Goal: Find specific page/section: Find specific page/section

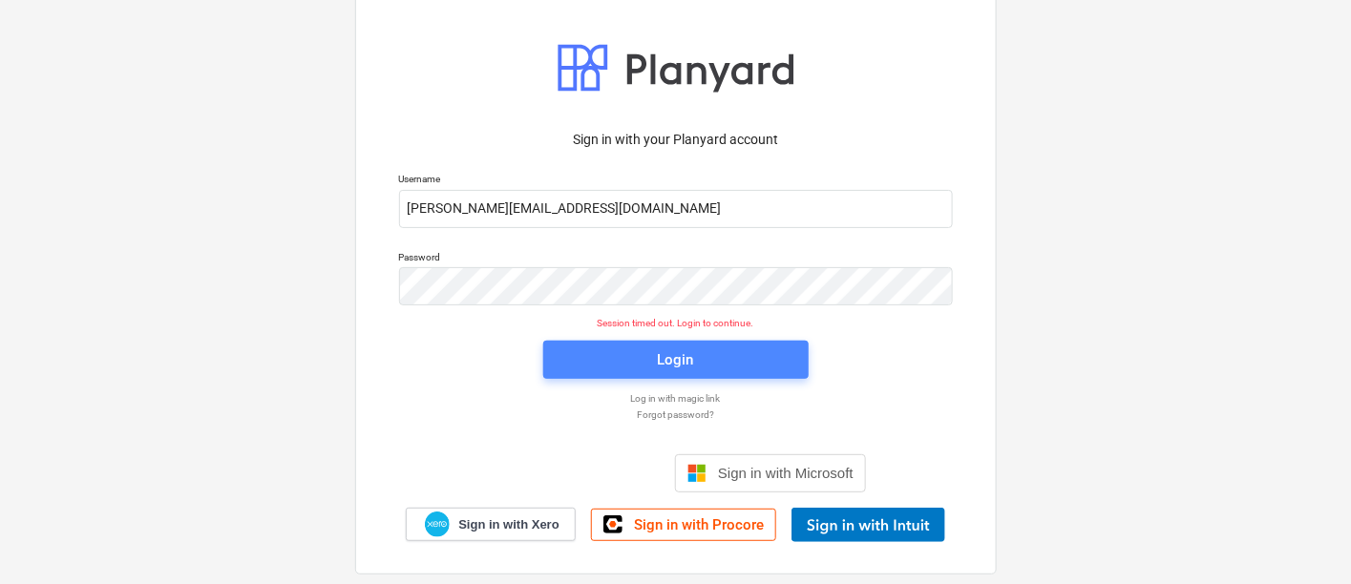
click at [660, 367] on div "Login" at bounding box center [676, 360] width 36 height 25
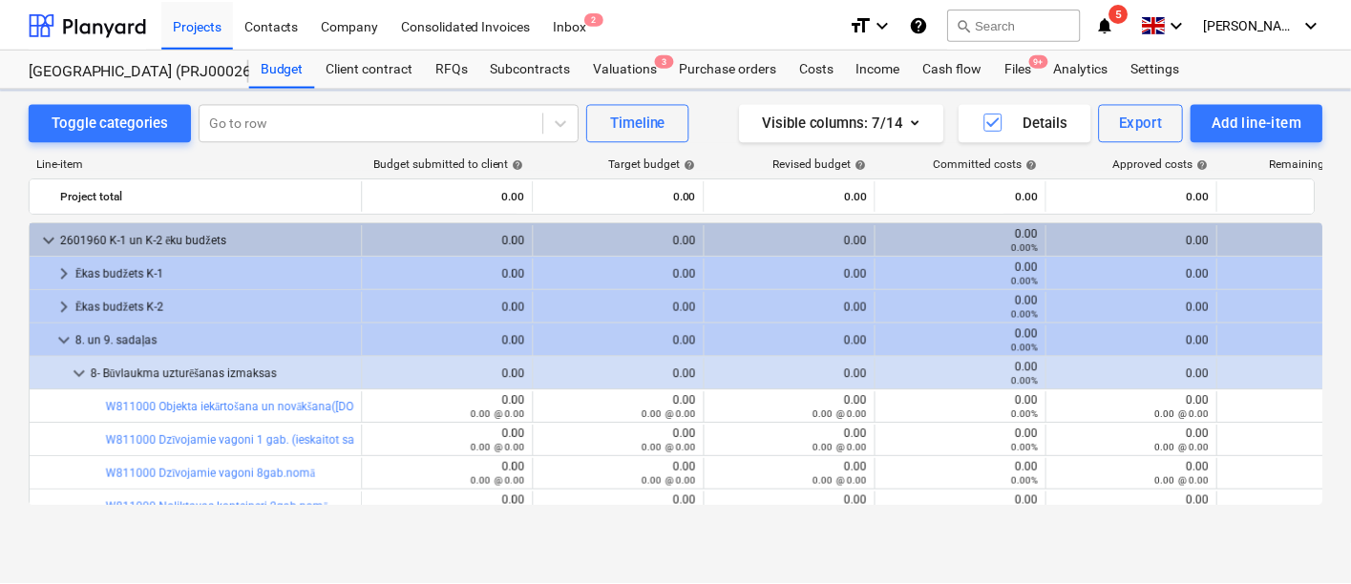
scroll to position [516, 0]
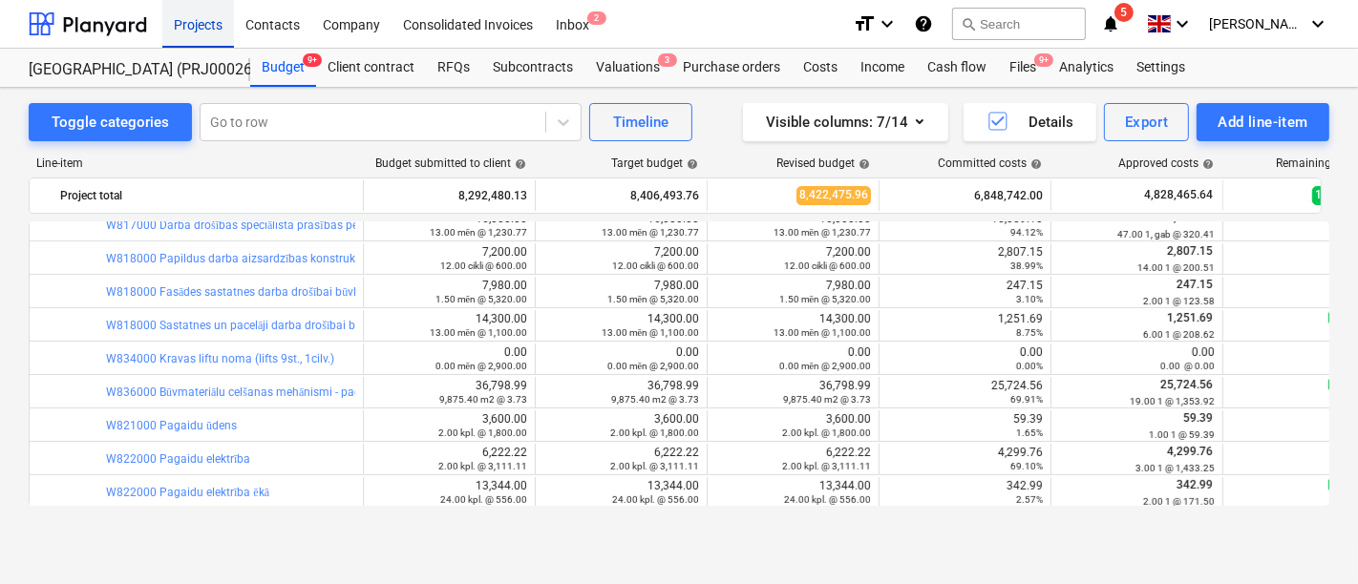
click at [203, 19] on div "Projects" at bounding box center [198, 23] width 72 height 49
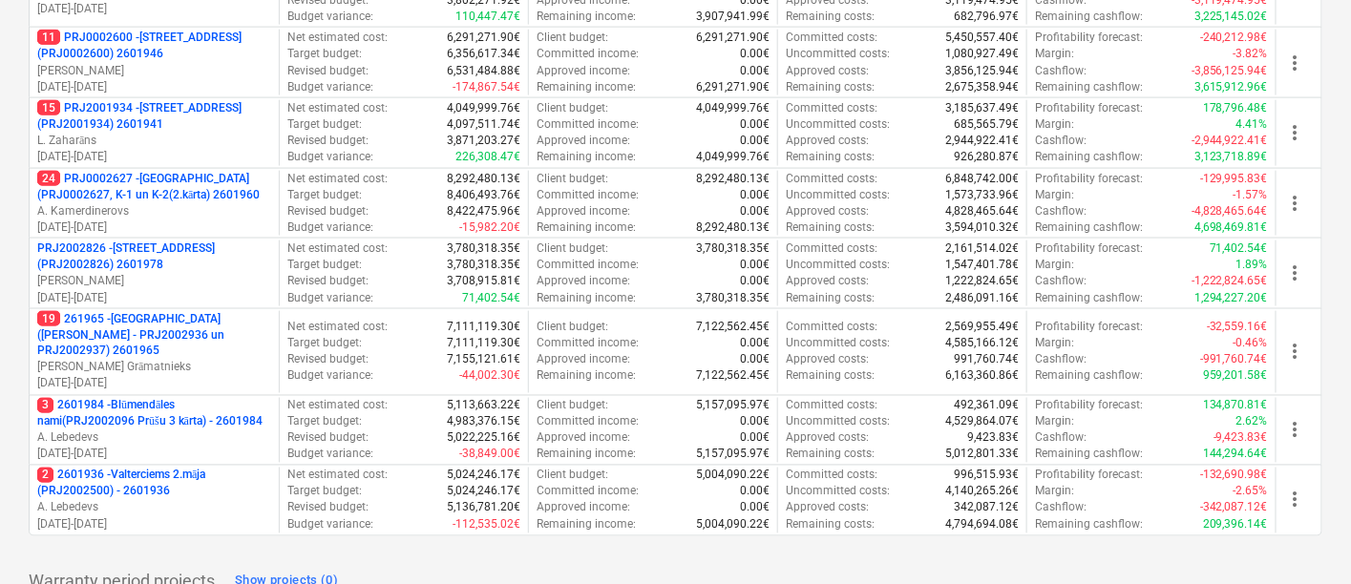
scroll to position [871, 0]
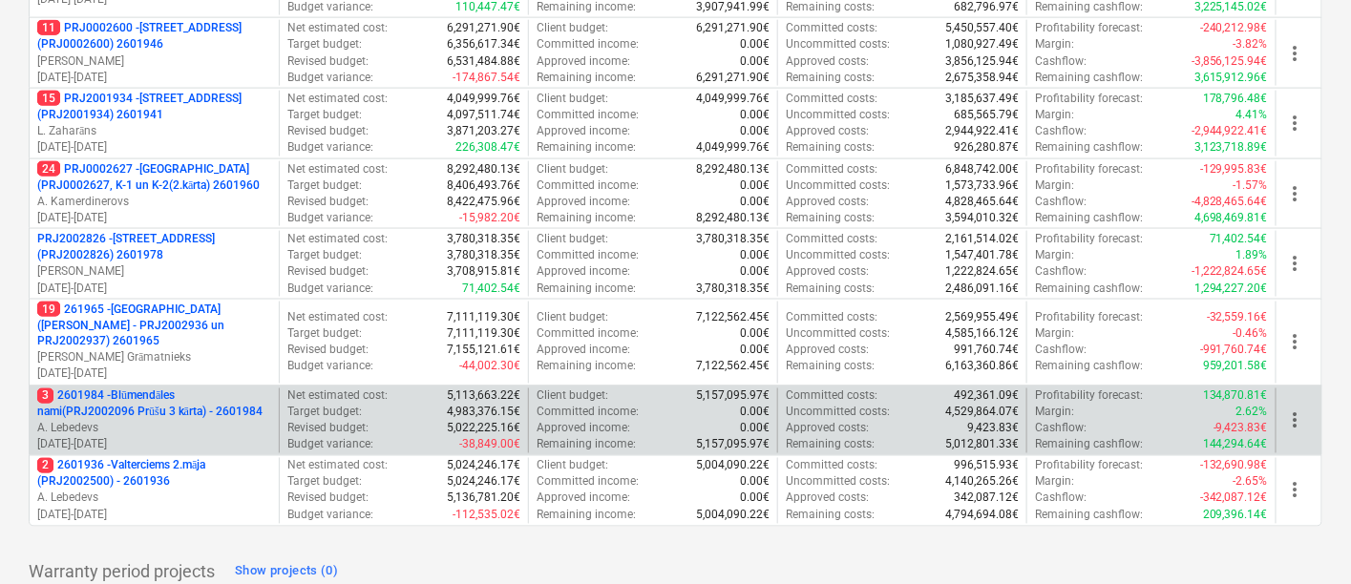
click at [93, 389] on p "3 2601984 - Blūmendāles nami(PRJ2002096 Prūšu 3 kārta) - 2601984" at bounding box center [154, 405] width 234 height 32
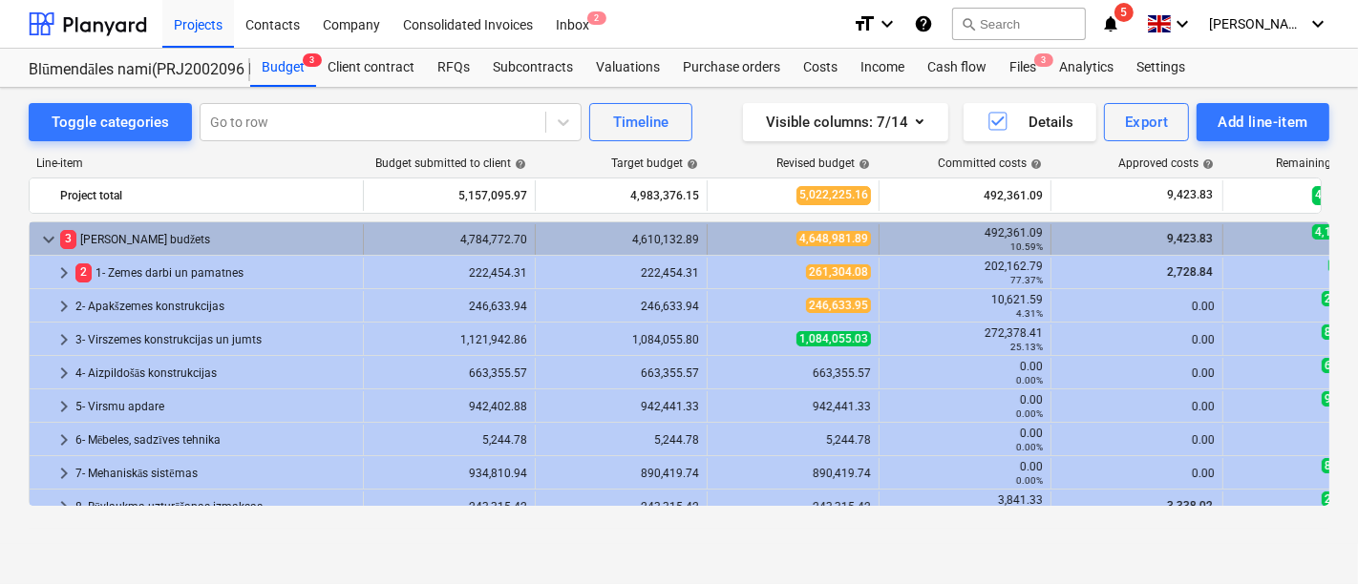
click at [40, 240] on span "keyboard_arrow_down" at bounding box center [48, 239] width 23 height 23
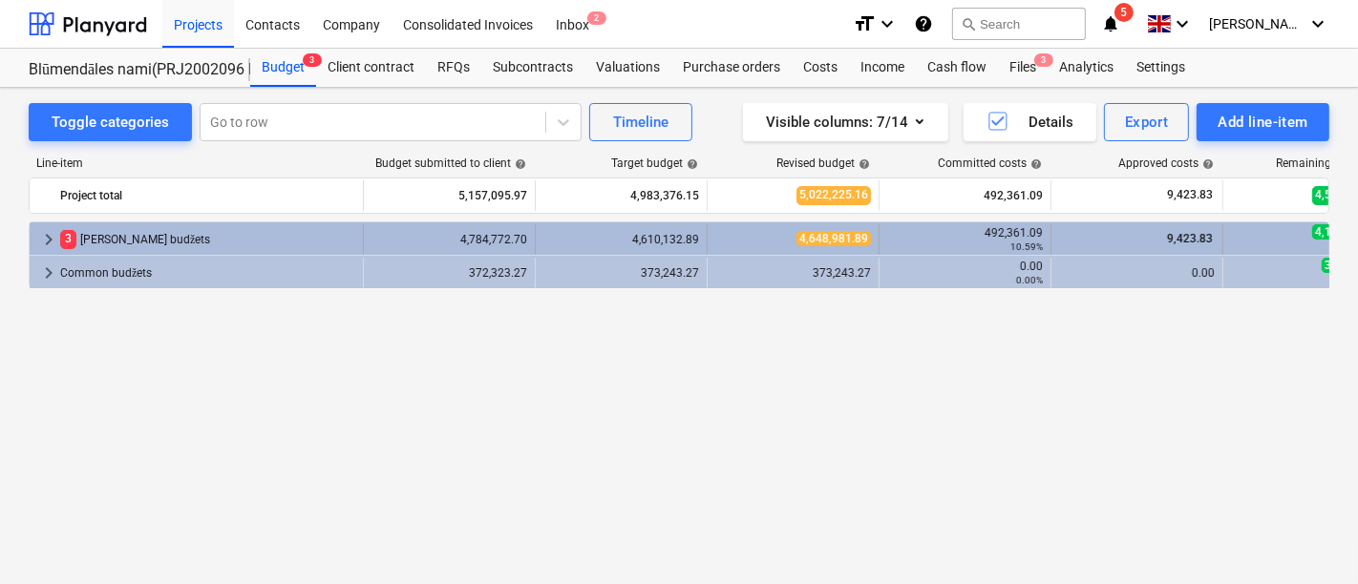
click at [52, 231] on span "keyboard_arrow_right" at bounding box center [48, 239] width 23 height 23
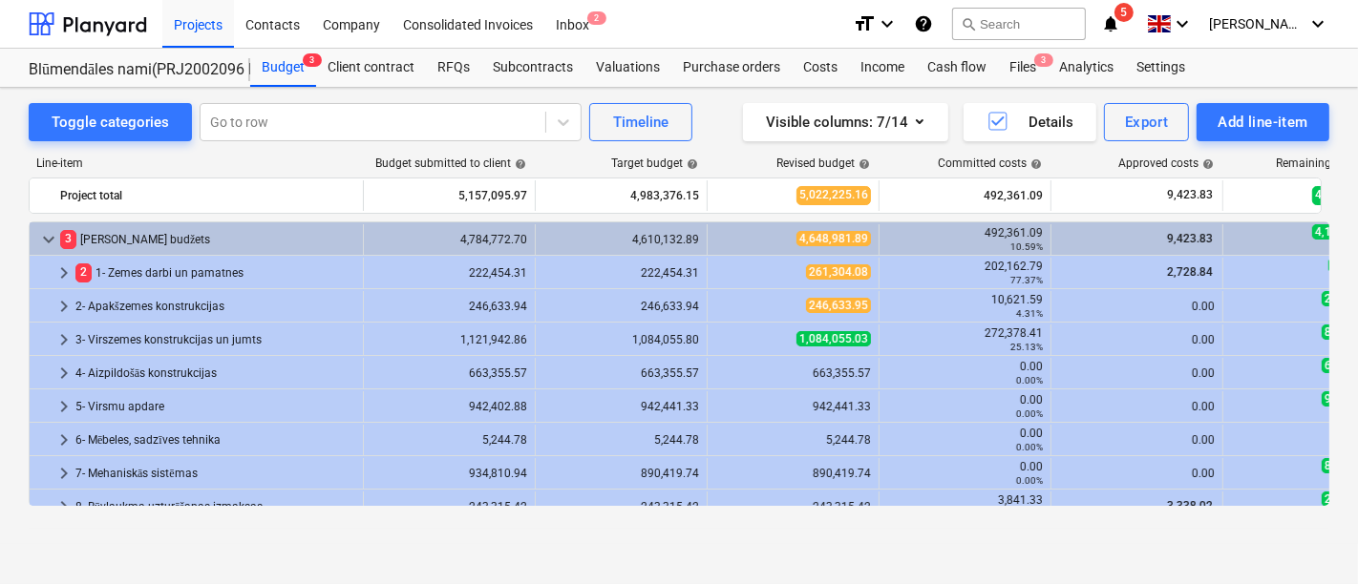
scroll to position [83, 0]
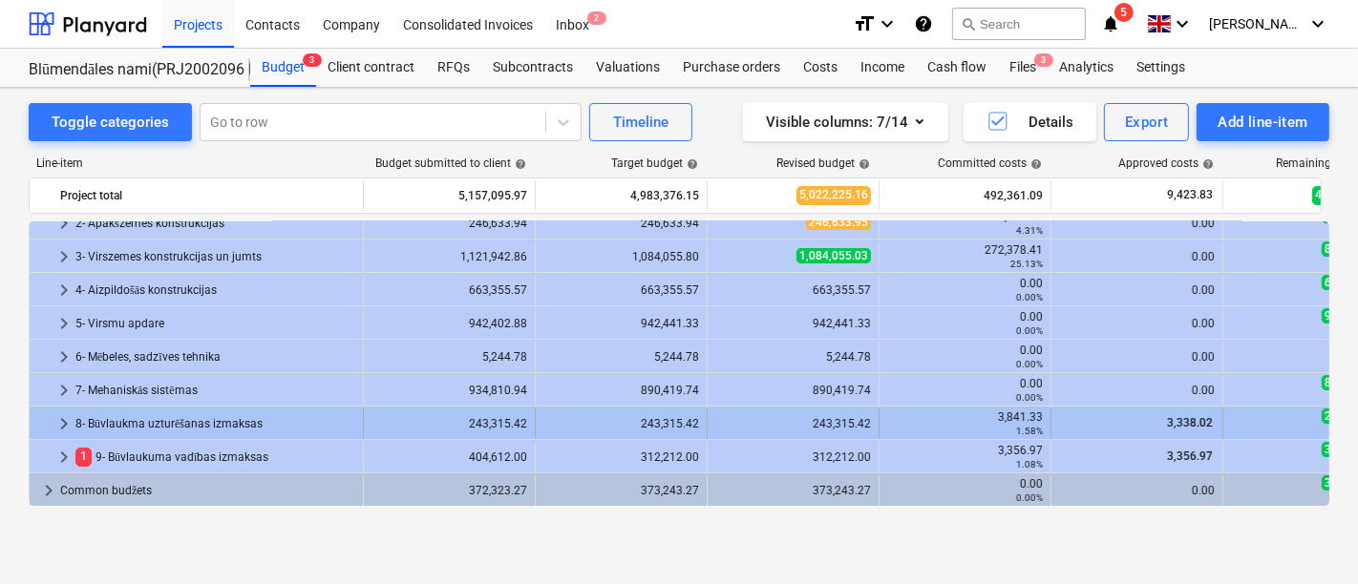
click at [57, 419] on span "keyboard_arrow_right" at bounding box center [64, 424] width 23 height 23
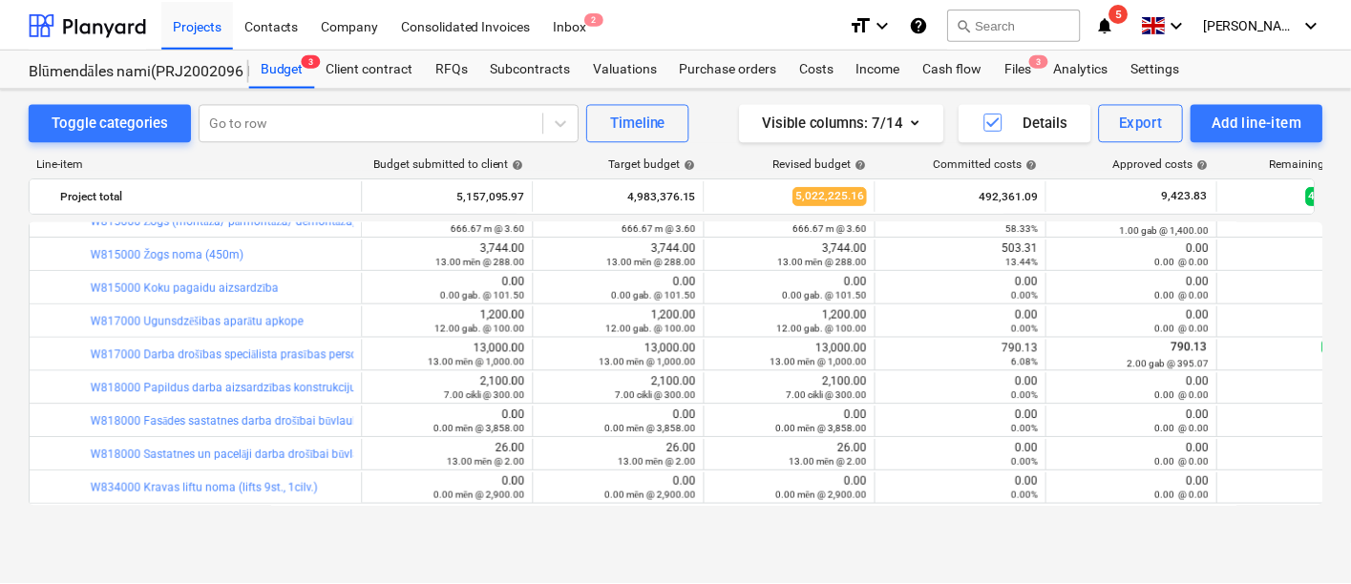
scroll to position [567, 0]
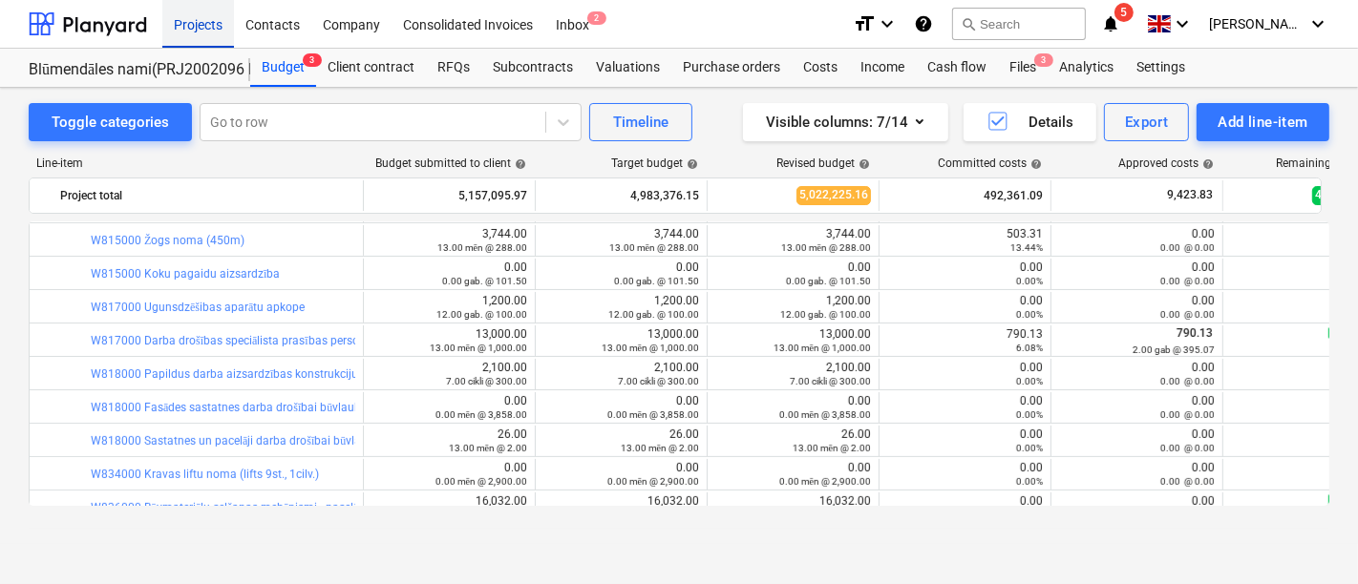
click at [205, 19] on div "Projects" at bounding box center [198, 23] width 72 height 49
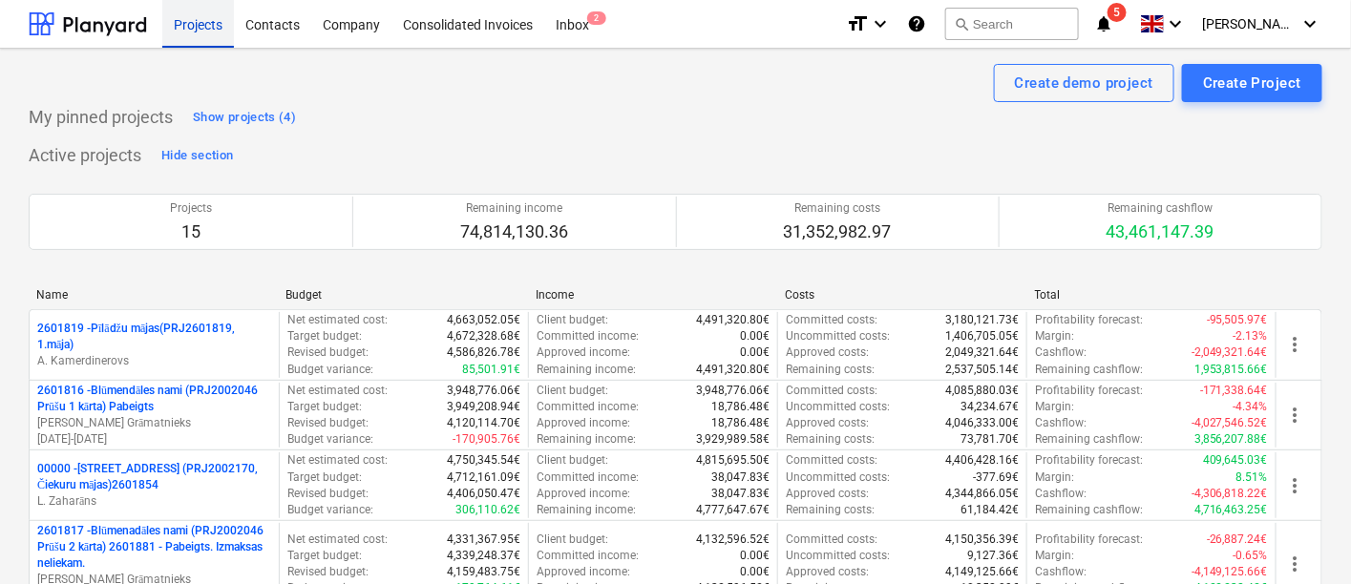
click at [205, 19] on div "Projects" at bounding box center [198, 23] width 72 height 49
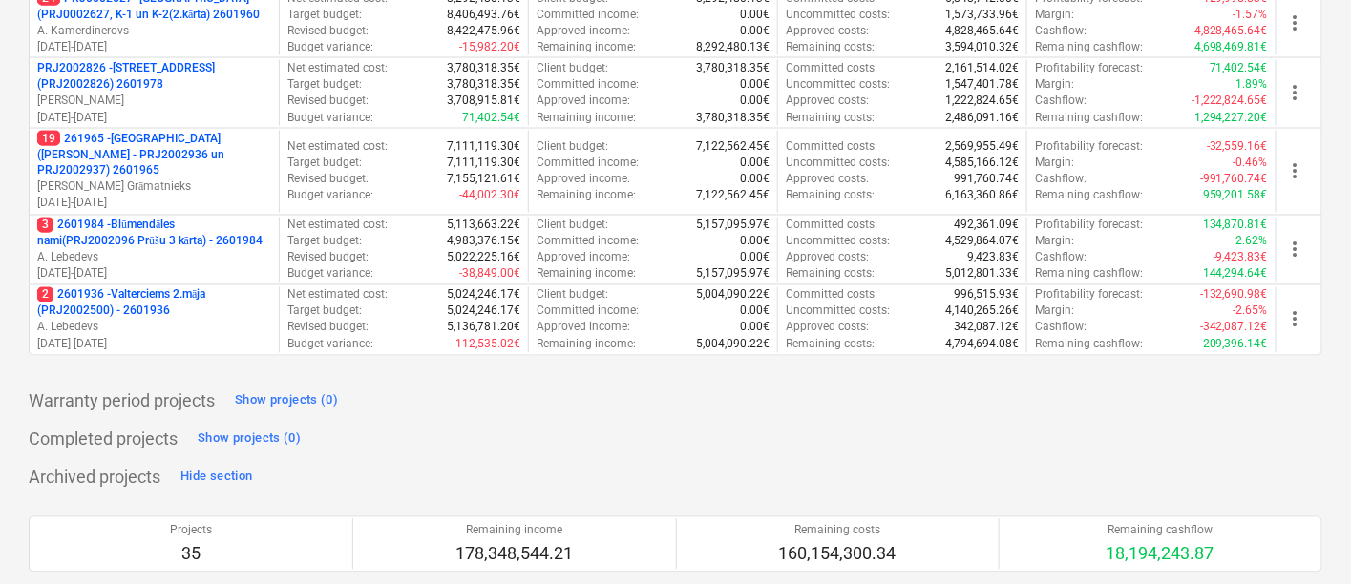
scroll to position [991, 0]
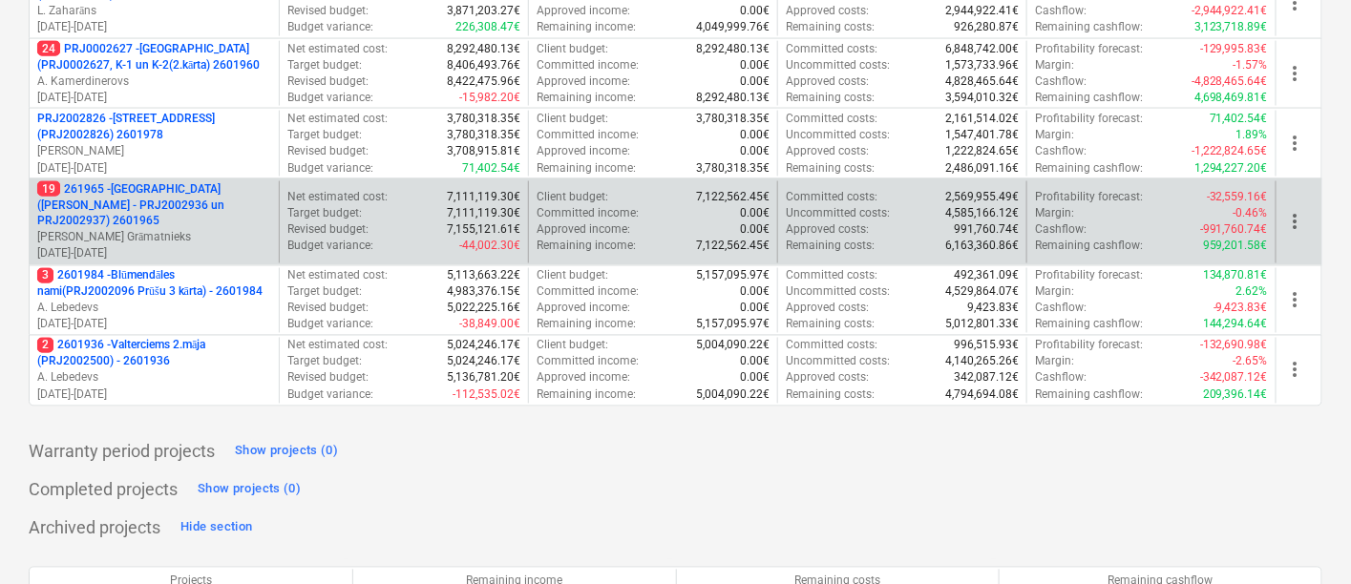
click at [156, 201] on p "19 261965 - [GEOGRAPHIC_DATA] ([PERSON_NAME] - PRJ2002936 un PRJ2002937) 2601965" at bounding box center [154, 205] width 234 height 49
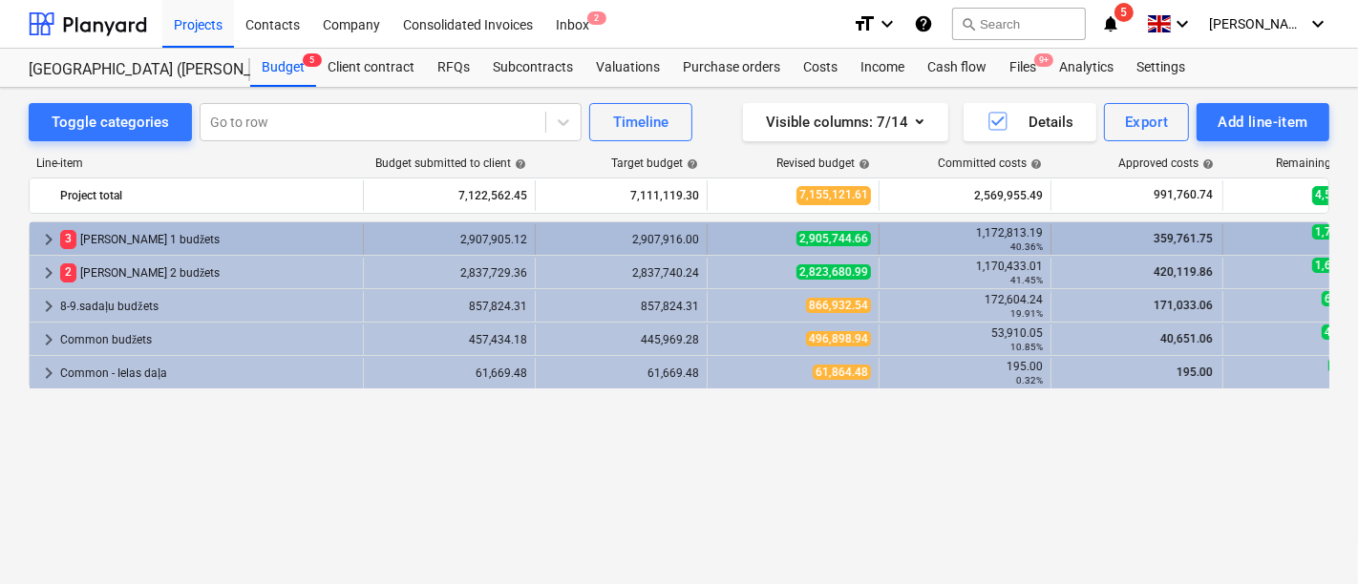
click at [132, 243] on div "3 [PERSON_NAME] 1 budžets" at bounding box center [207, 239] width 295 height 31
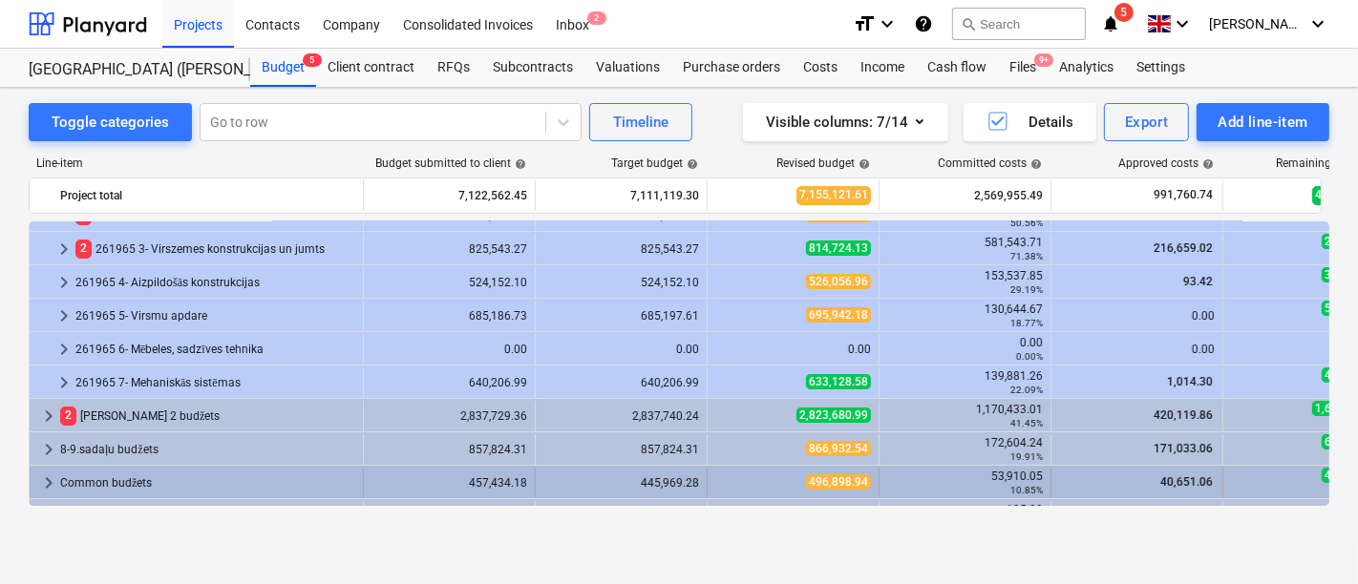
scroll to position [106, 0]
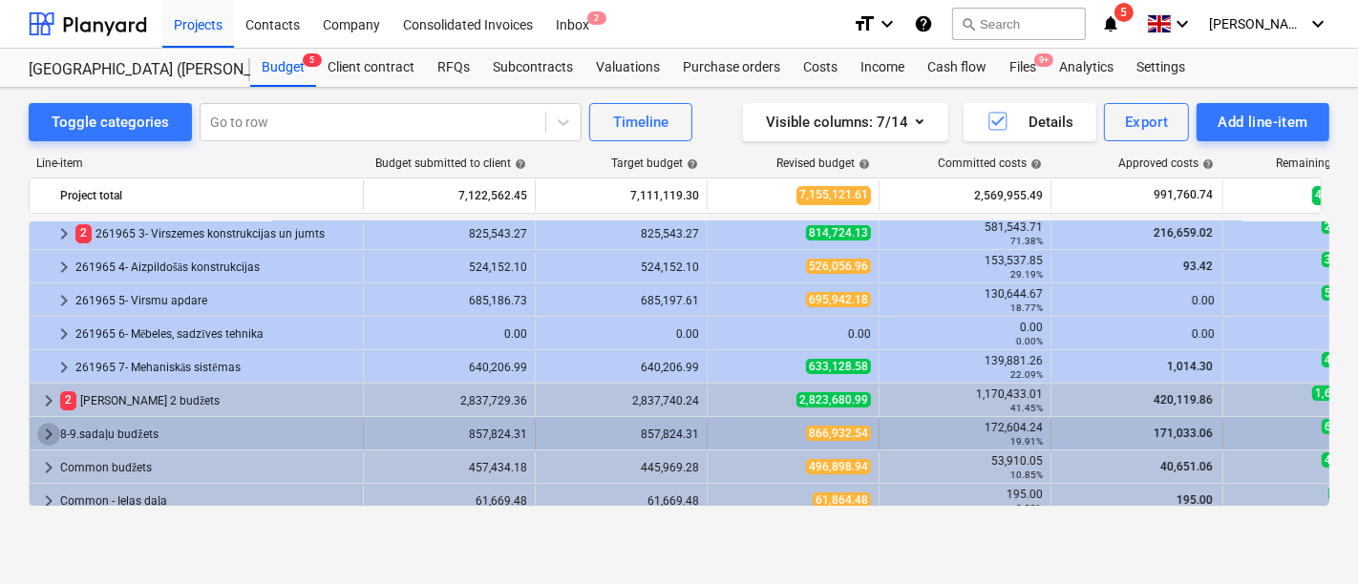
click at [46, 430] on span "keyboard_arrow_right" at bounding box center [48, 434] width 23 height 23
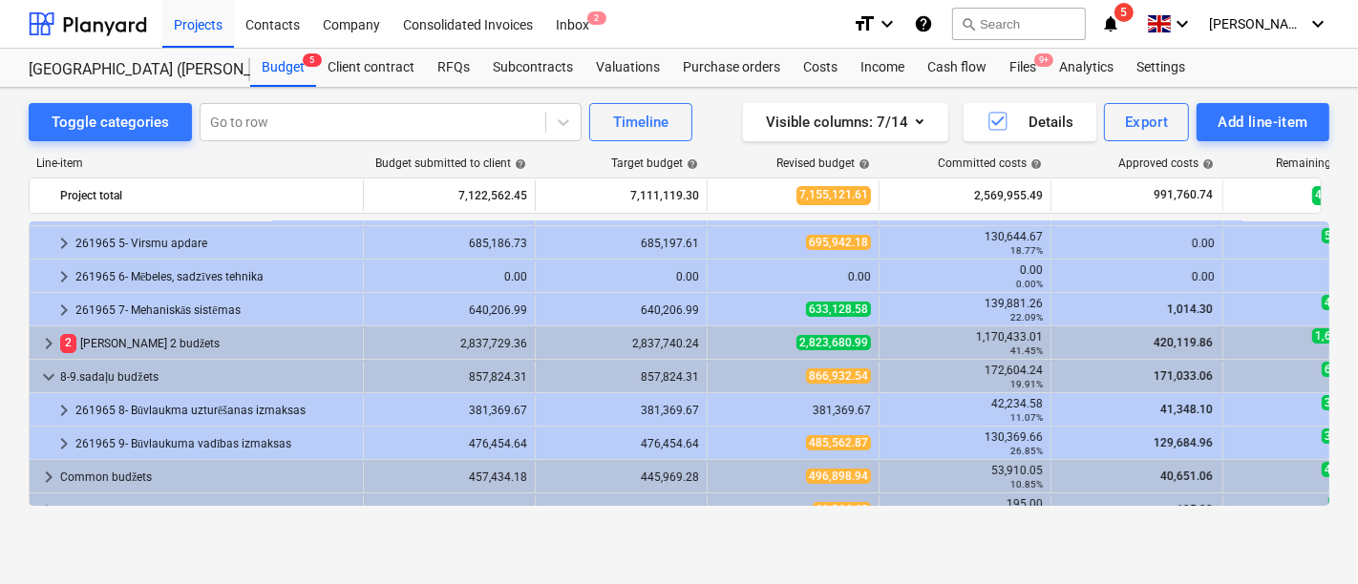
scroll to position [182, 0]
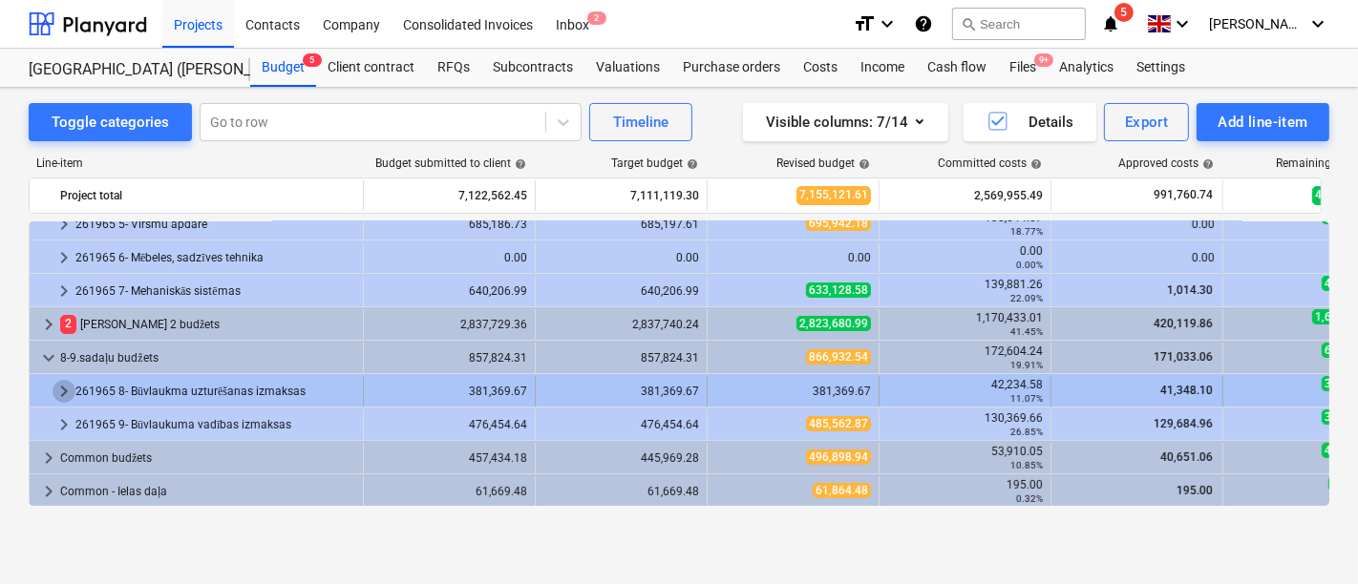
click at [67, 386] on span "keyboard_arrow_right" at bounding box center [64, 391] width 23 height 23
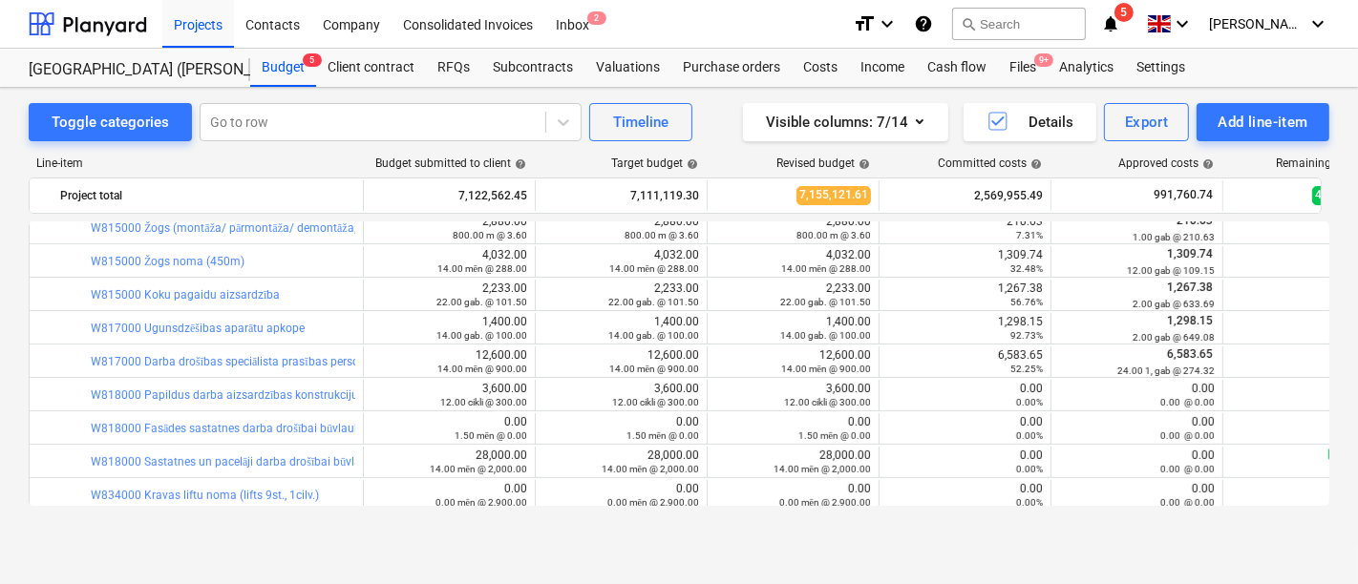
scroll to position [594, 0]
